Goal: Navigation & Orientation: Understand site structure

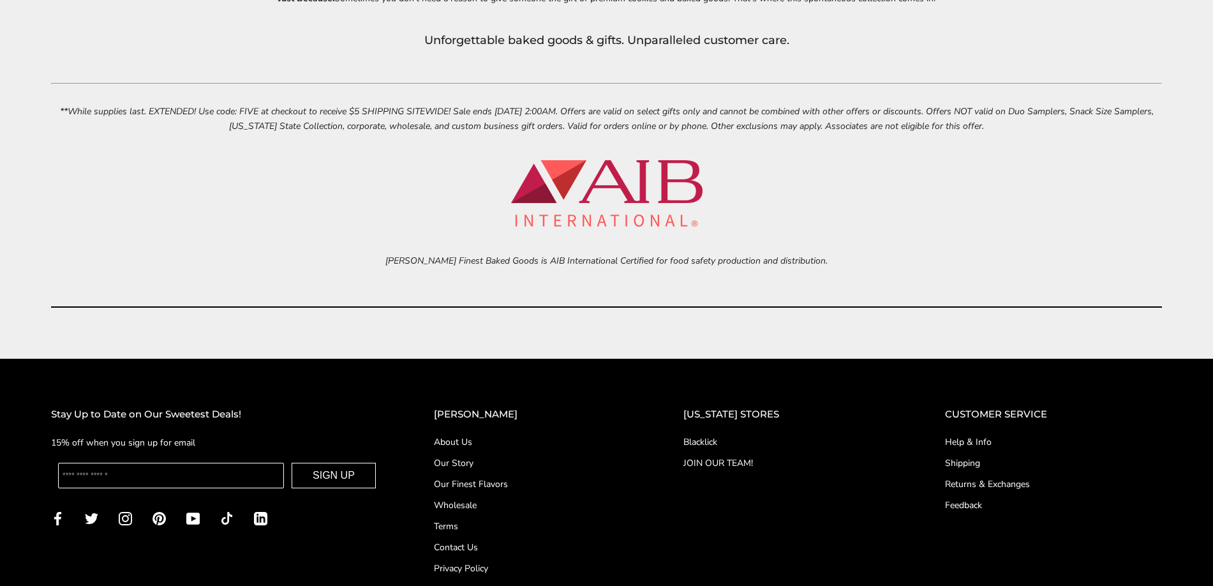
scroll to position [5946, 0]
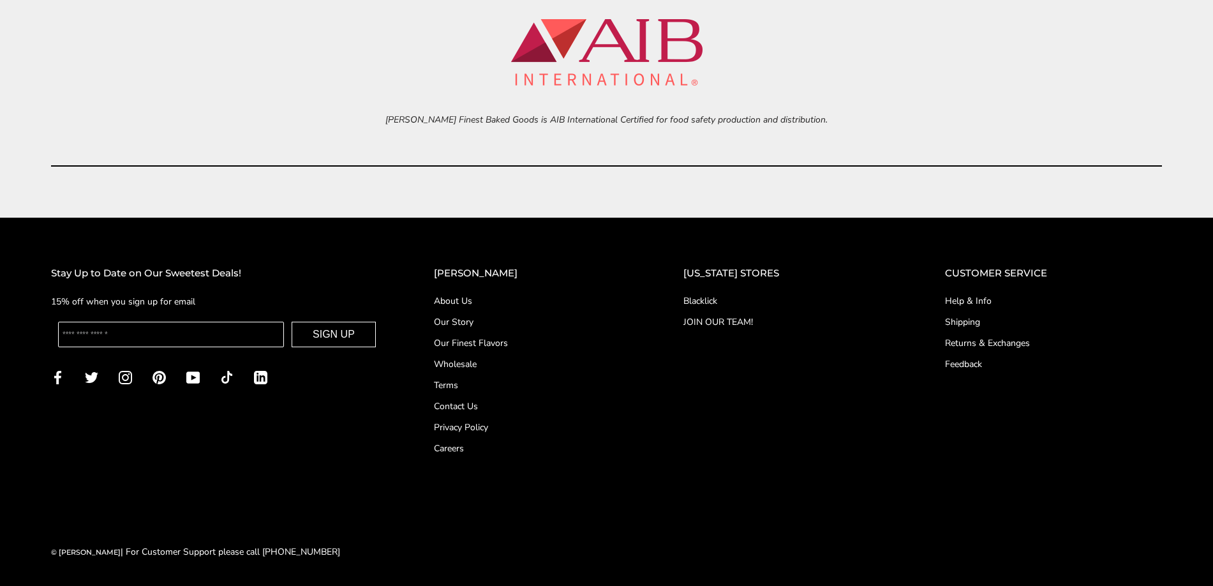
click at [466, 300] on link "About Us" at bounding box center [533, 300] width 198 height 13
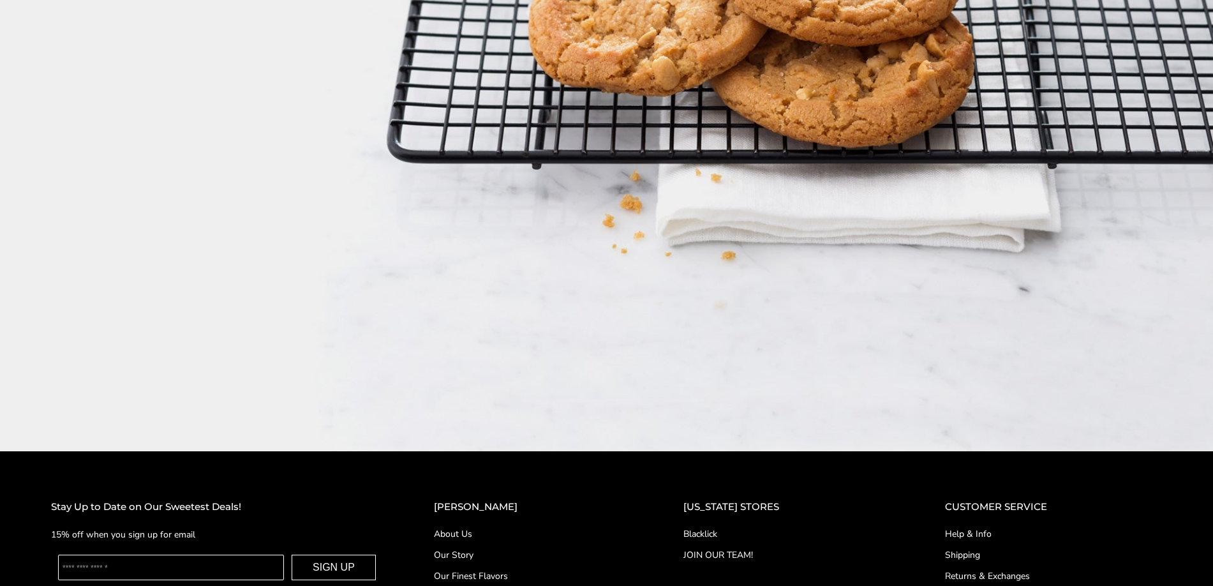
scroll to position [2316, 0]
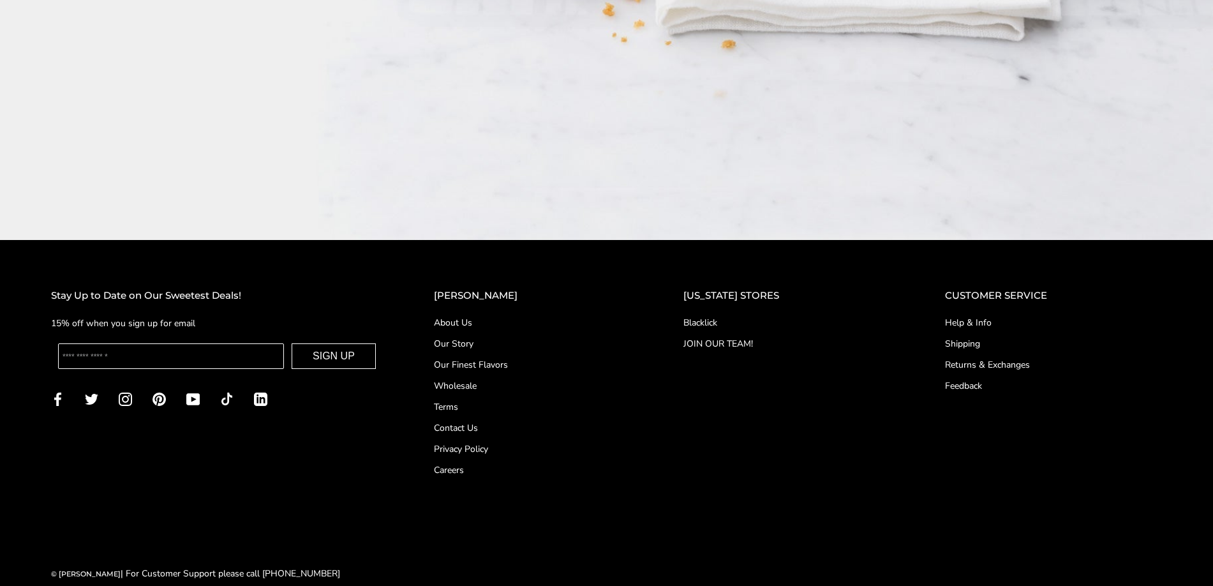
click at [965, 337] on link "Shipping" at bounding box center [1053, 343] width 217 height 13
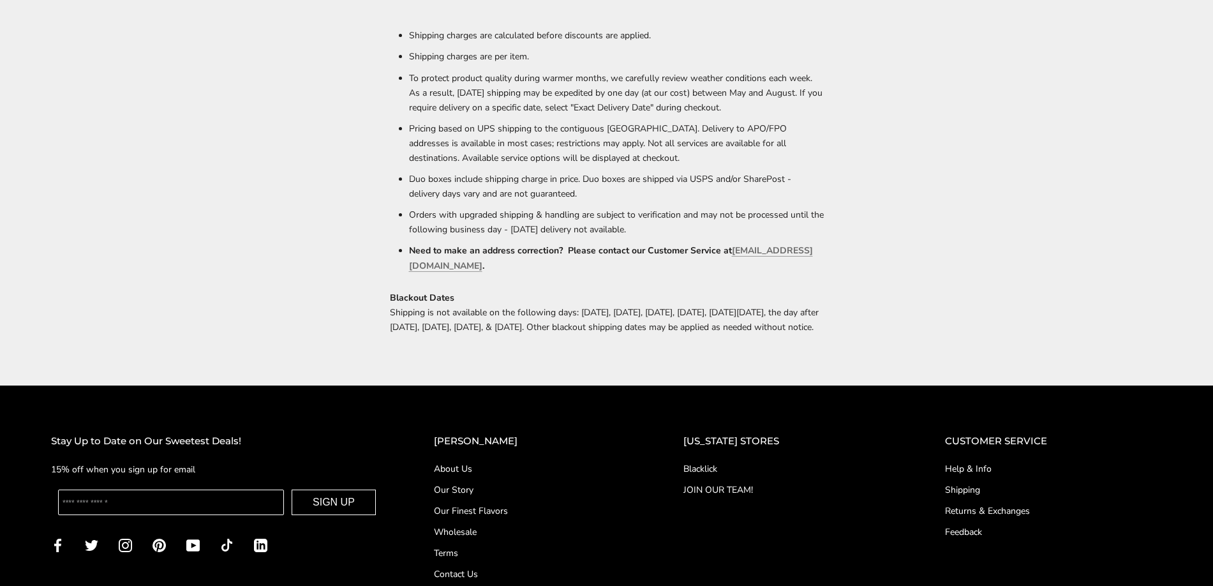
scroll to position [884, 0]
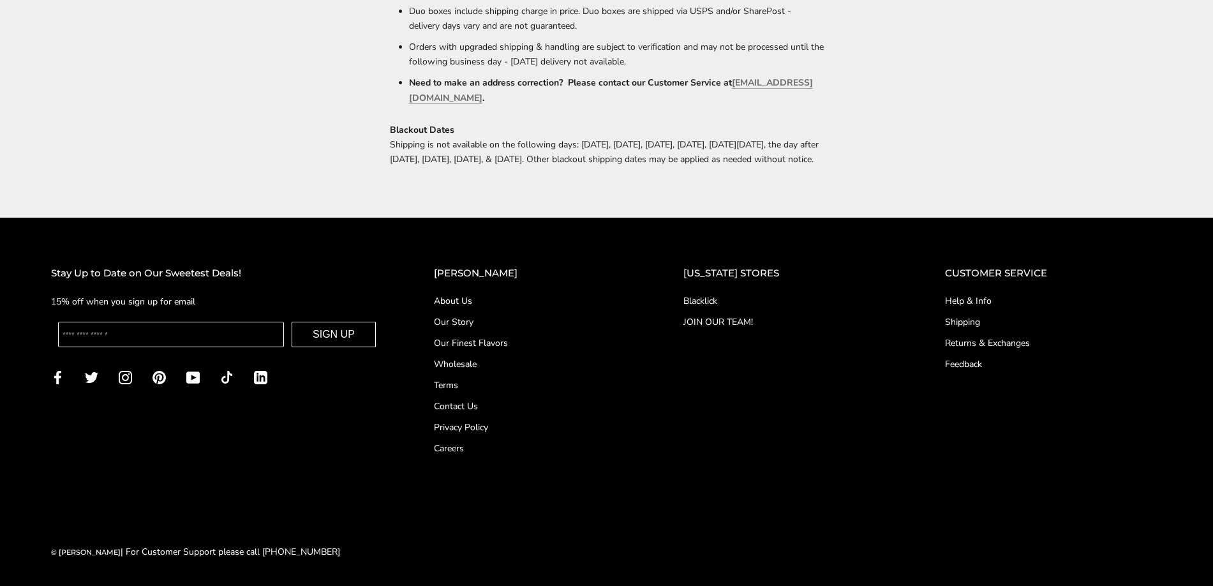
click at [475, 402] on link "Contact Us" at bounding box center [533, 405] width 198 height 13
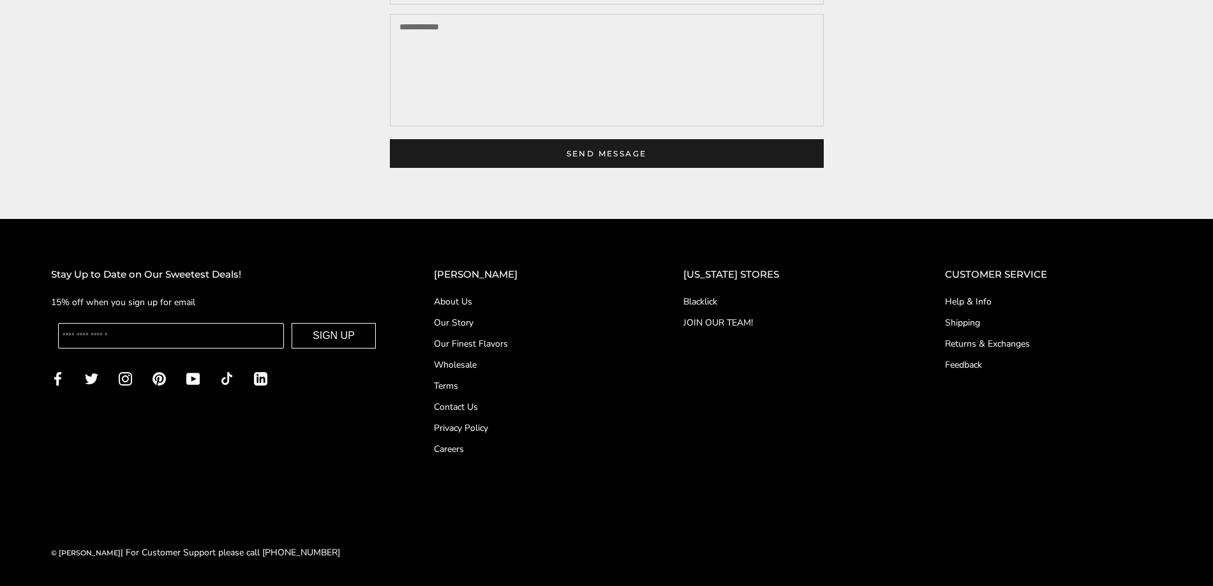
scroll to position [478, 0]
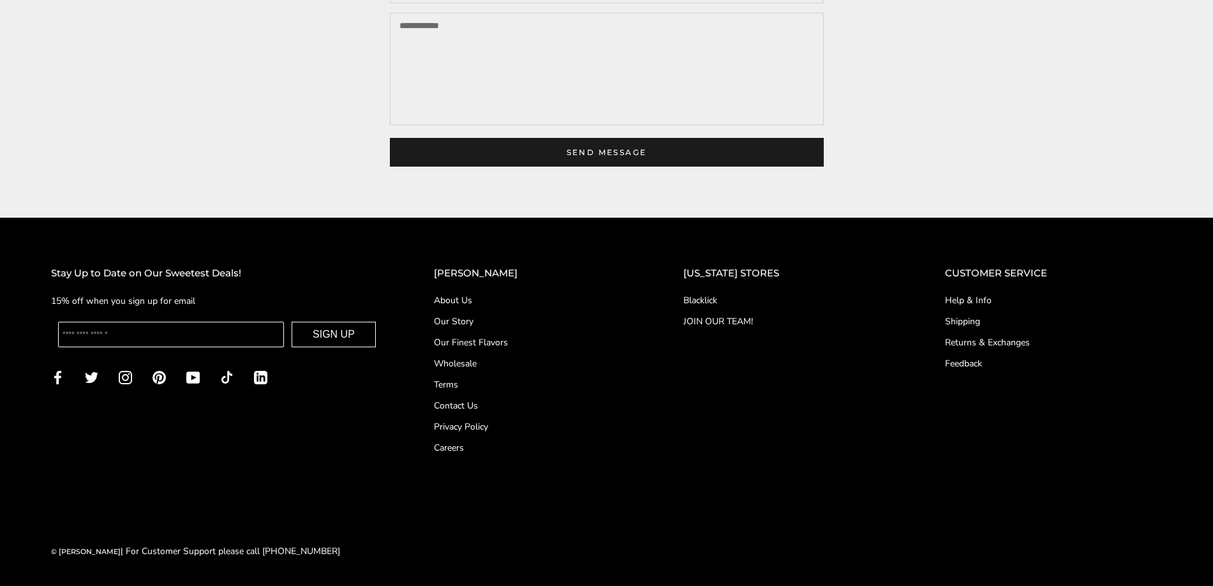
click at [471, 447] on link "Careers" at bounding box center [533, 447] width 198 height 13
